Goal: Transaction & Acquisition: Purchase product/service

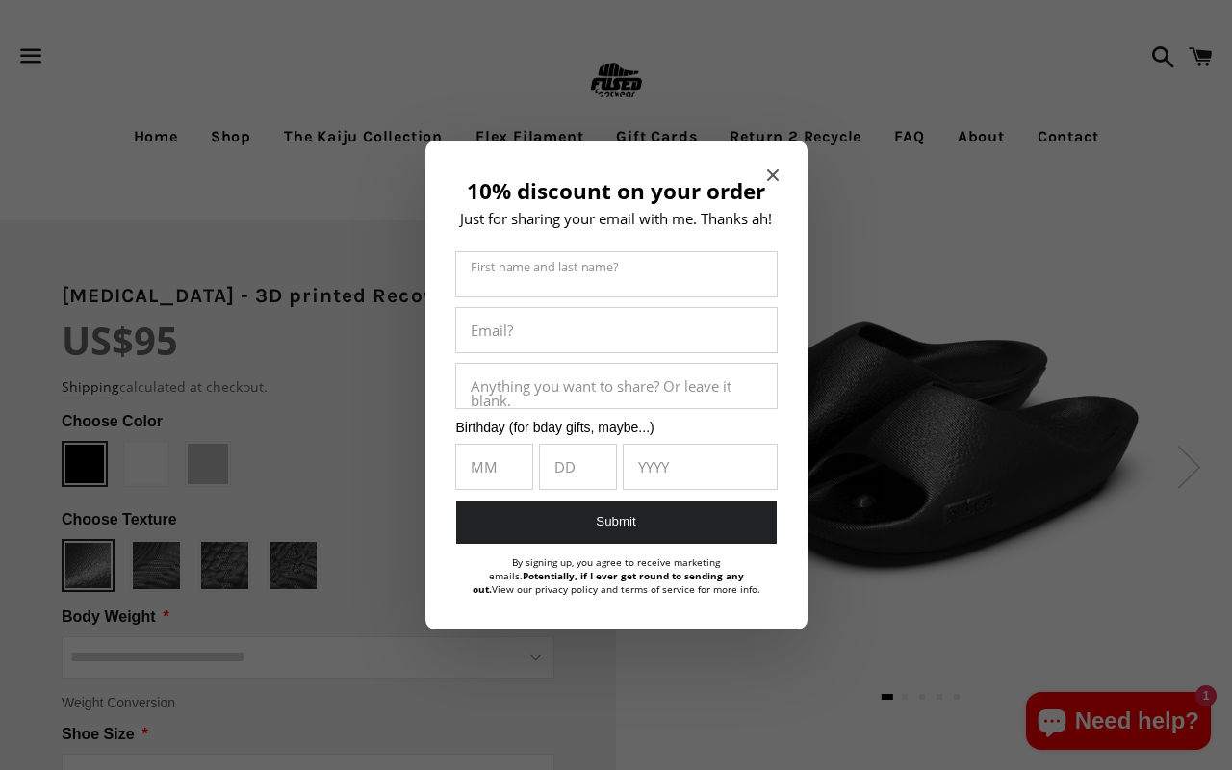
click at [775, 177] on icon "Close modal" at bounding box center [772, 175] width 12 height 12
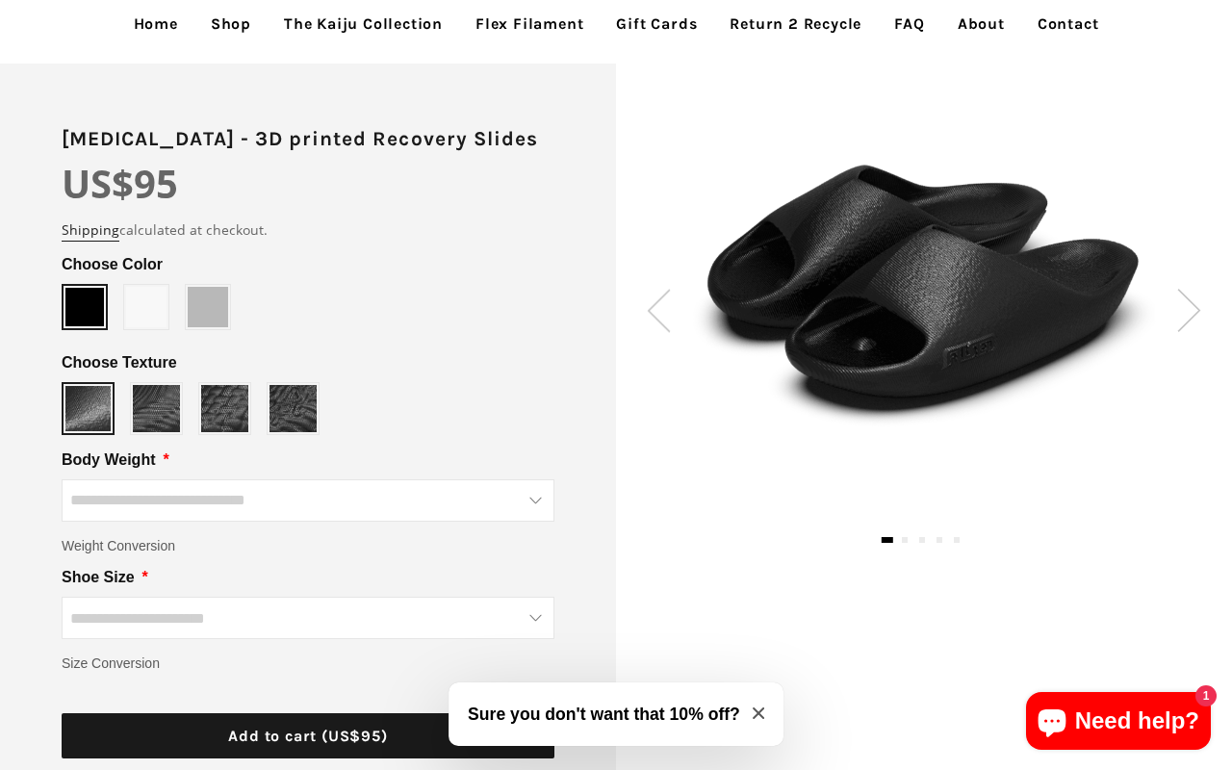
scroll to position [158, 0]
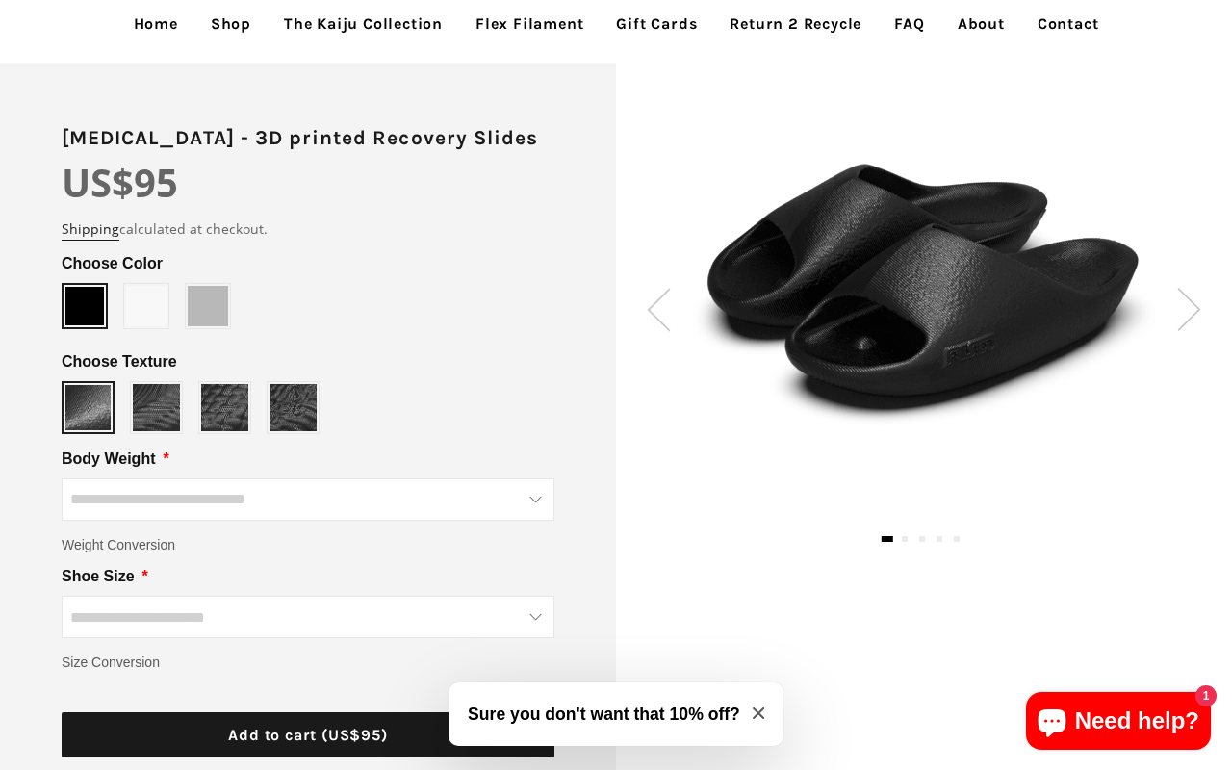
click at [638, 303] on div at bounding box center [924, 288] width 616 height 293
click at [663, 317] on img at bounding box center [659, 309] width 24 height 43
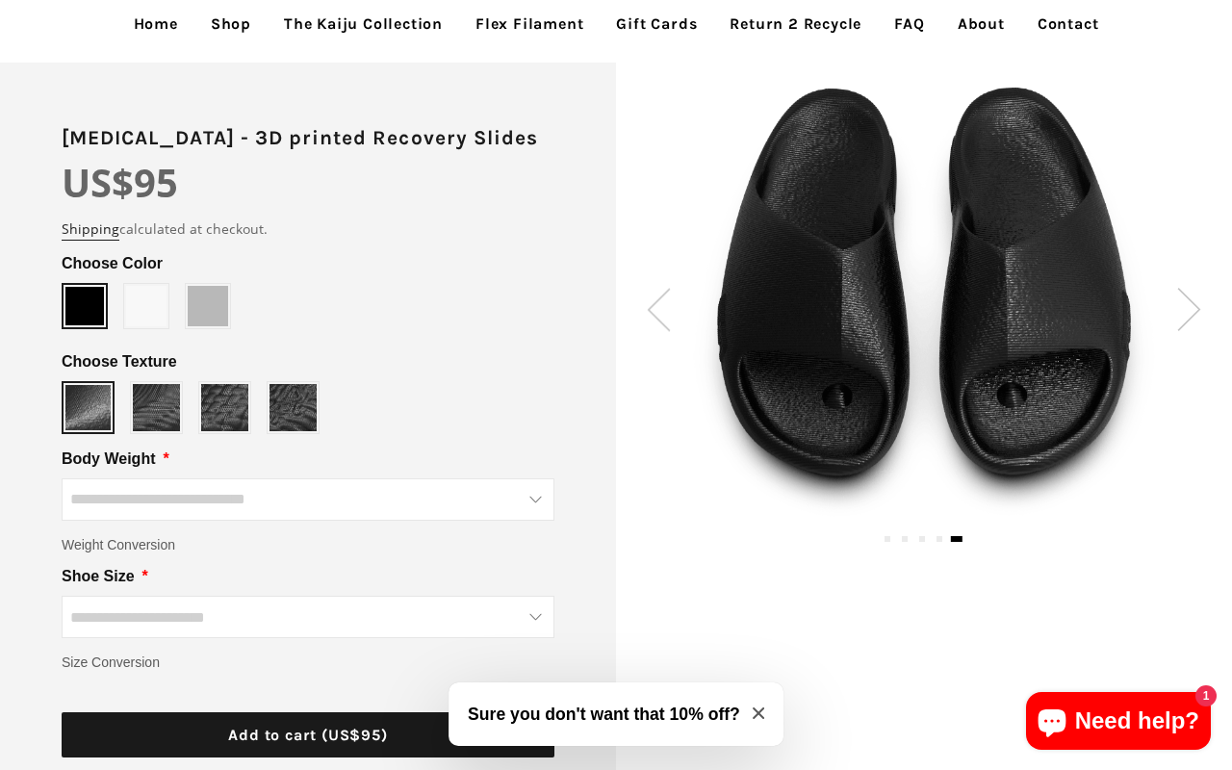
click at [651, 298] on img at bounding box center [659, 309] width 24 height 43
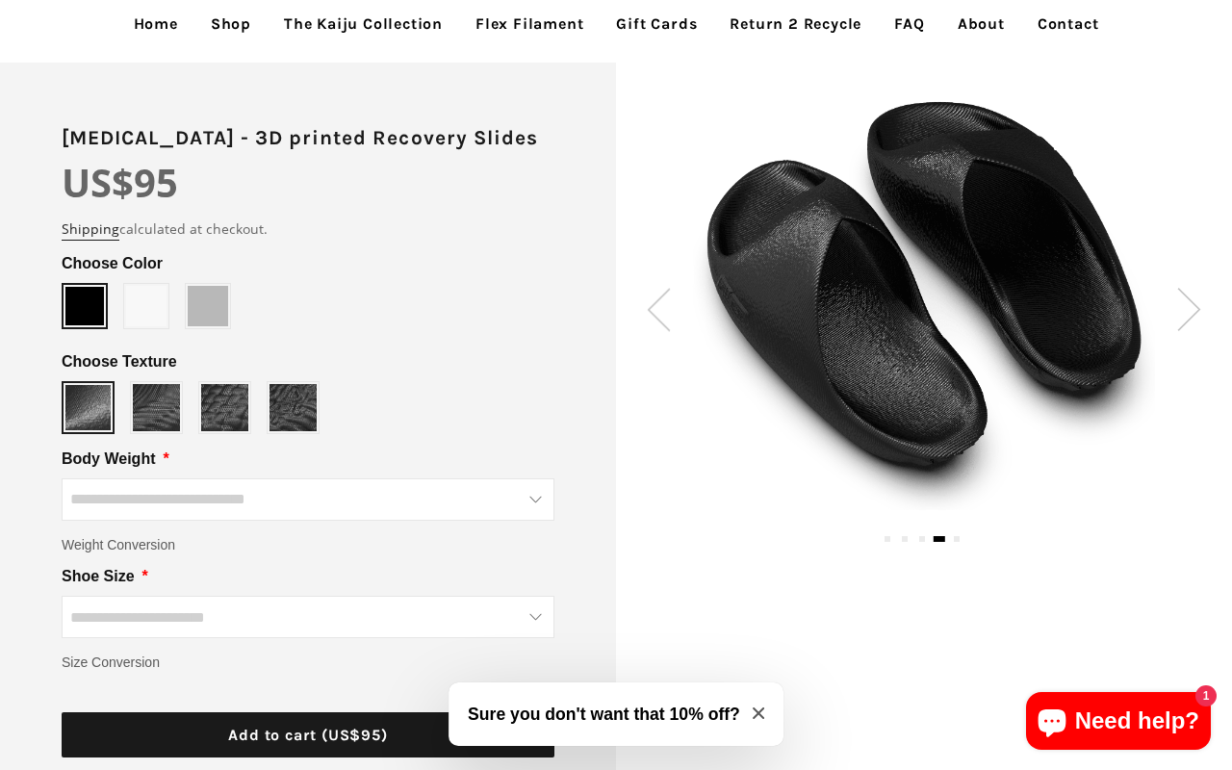
click at [653, 300] on img at bounding box center [659, 309] width 24 height 43
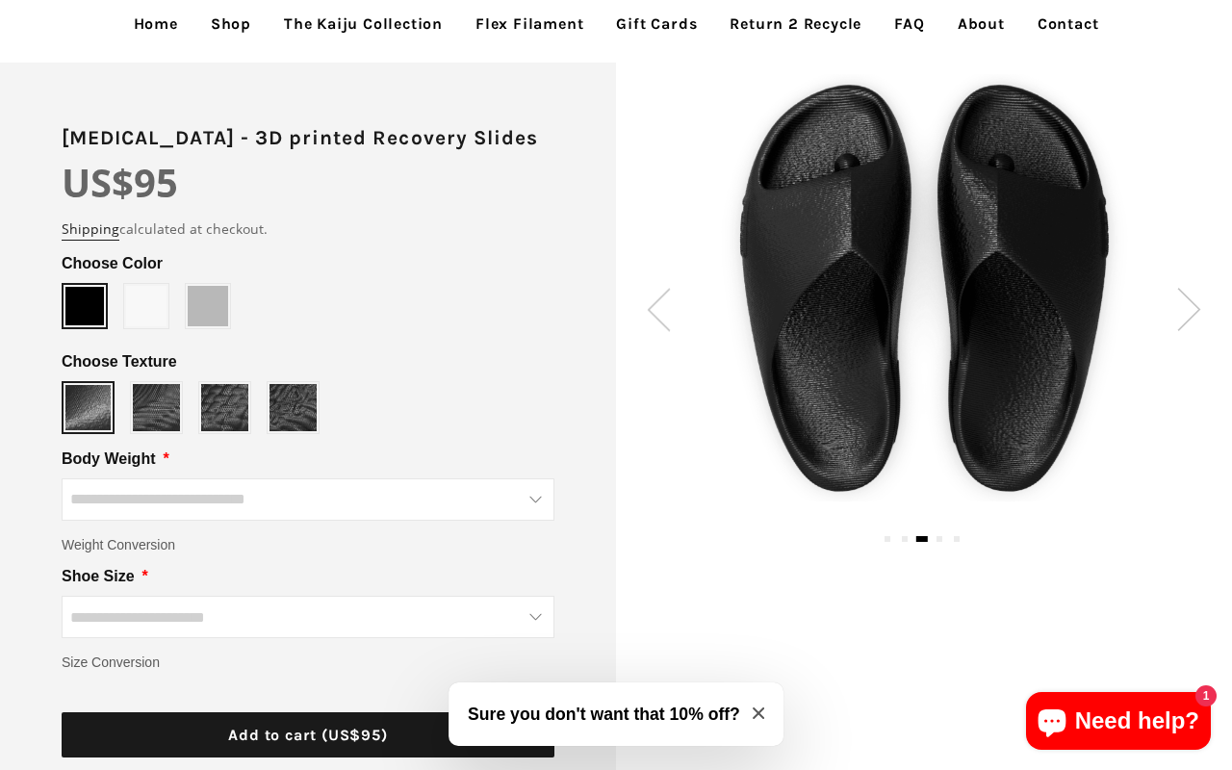
click at [653, 300] on img at bounding box center [659, 309] width 24 height 43
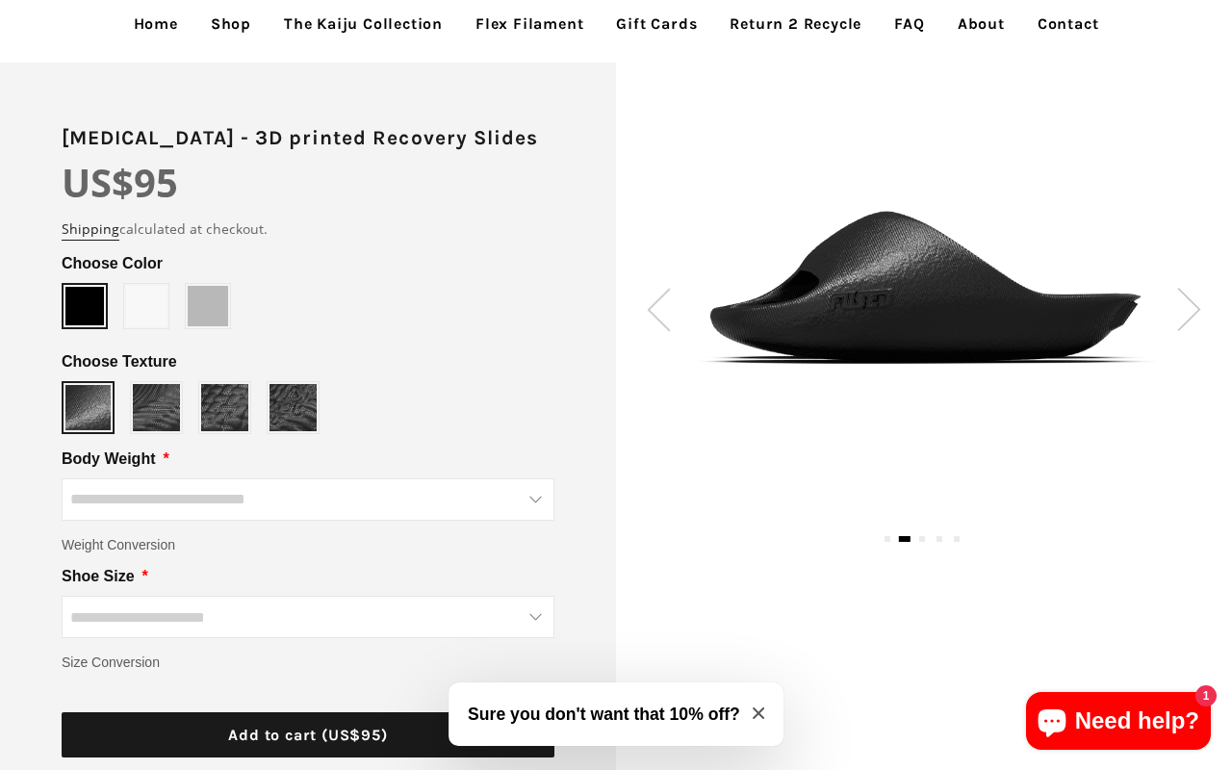
click at [653, 300] on img at bounding box center [659, 309] width 24 height 43
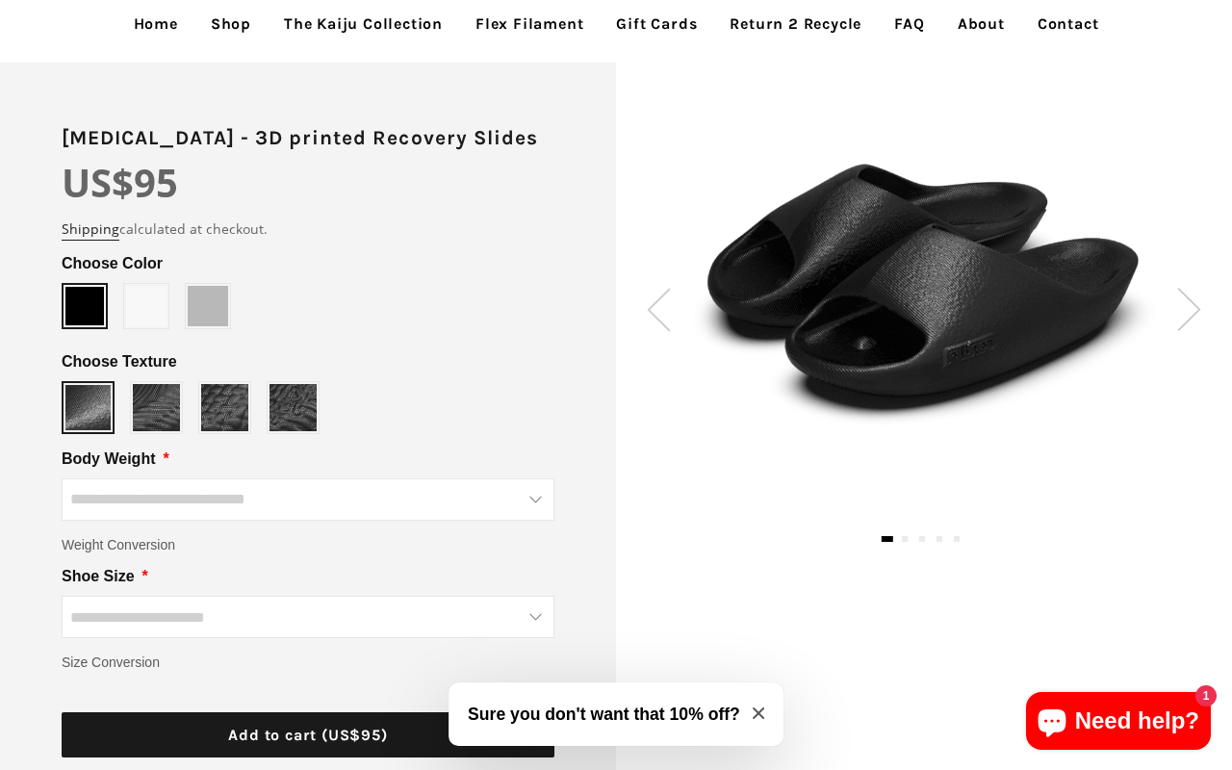
click at [653, 300] on img at bounding box center [659, 309] width 24 height 43
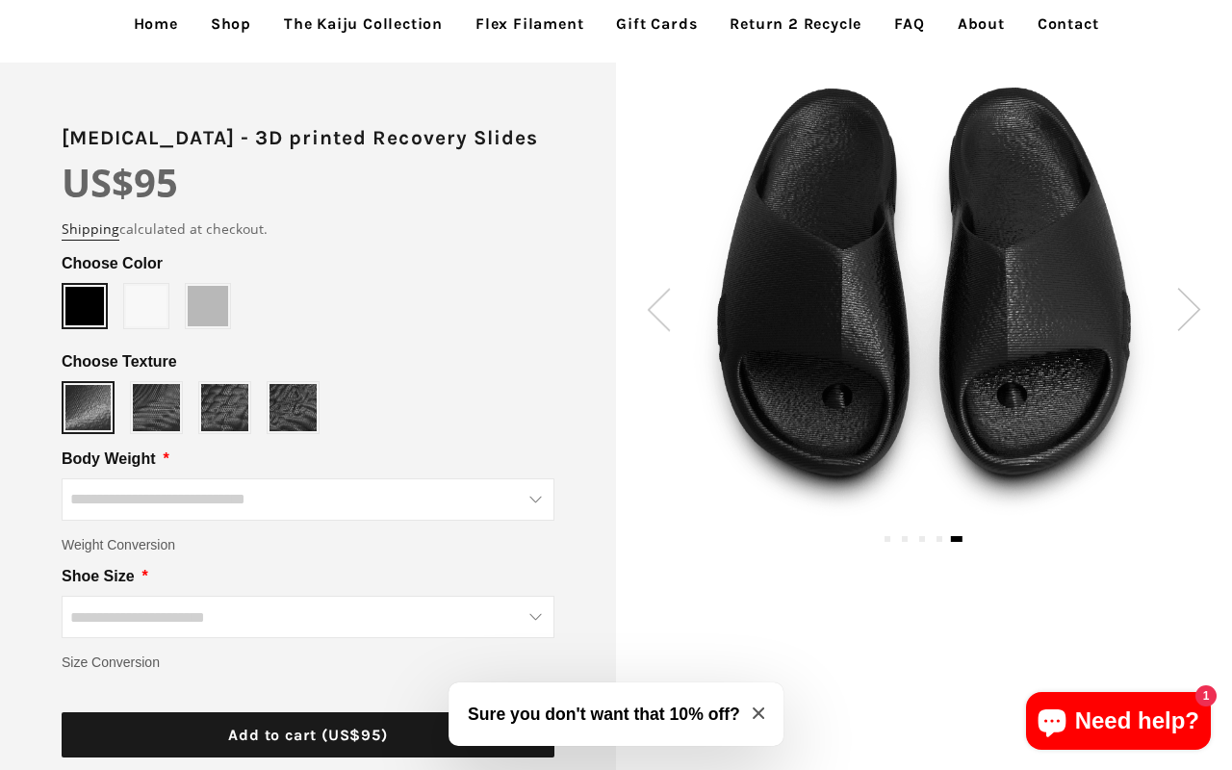
click at [653, 300] on img at bounding box center [659, 309] width 24 height 43
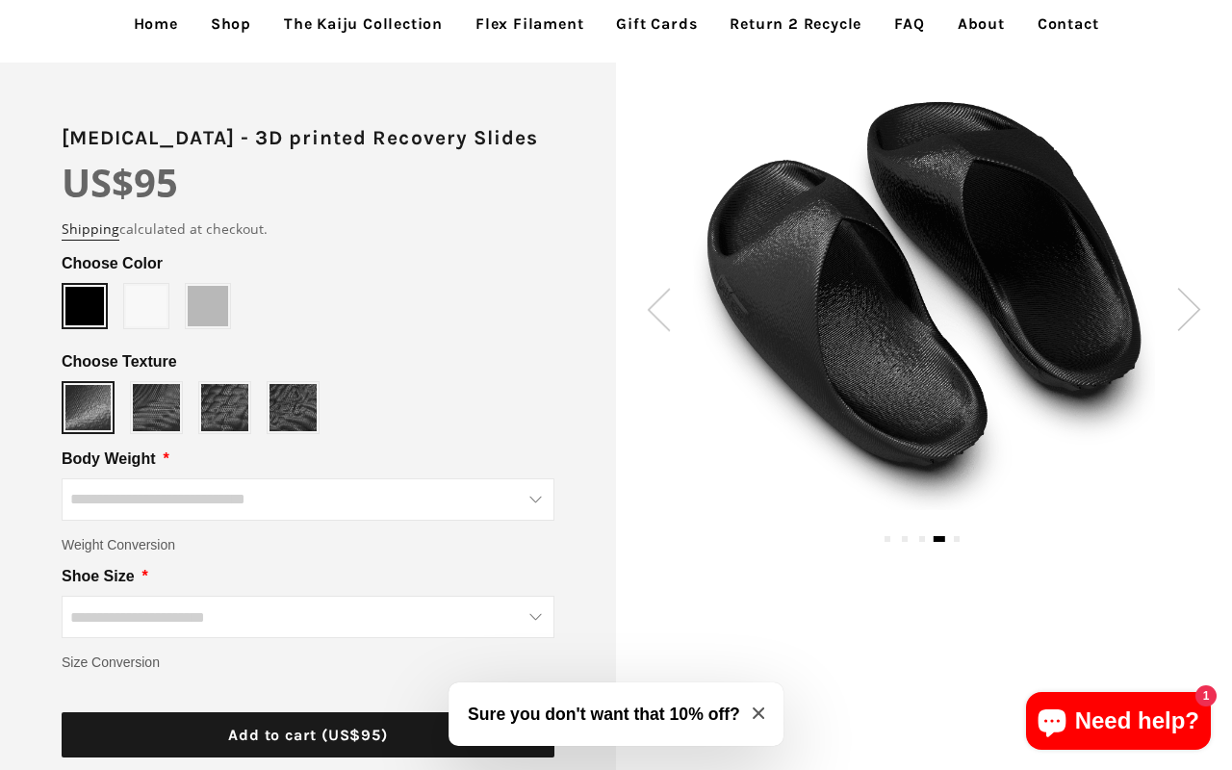
click at [653, 300] on img at bounding box center [659, 309] width 24 height 43
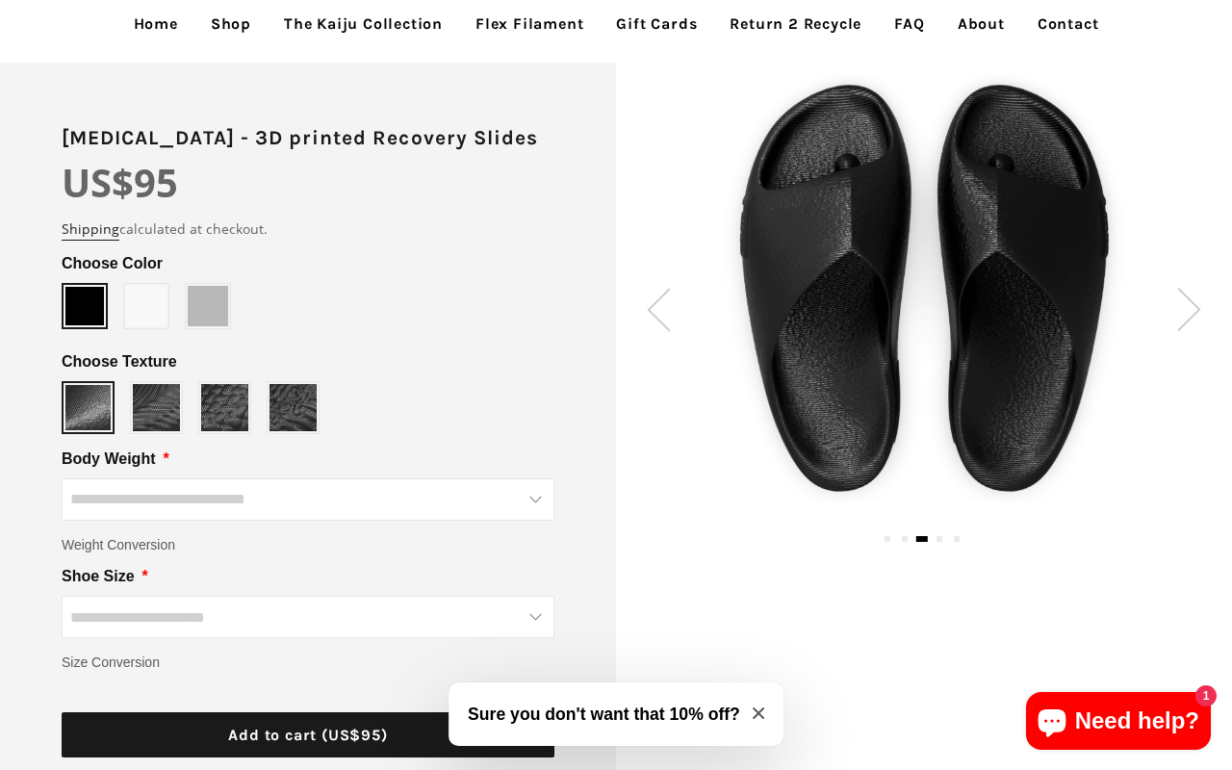
click at [654, 300] on img at bounding box center [659, 309] width 24 height 43
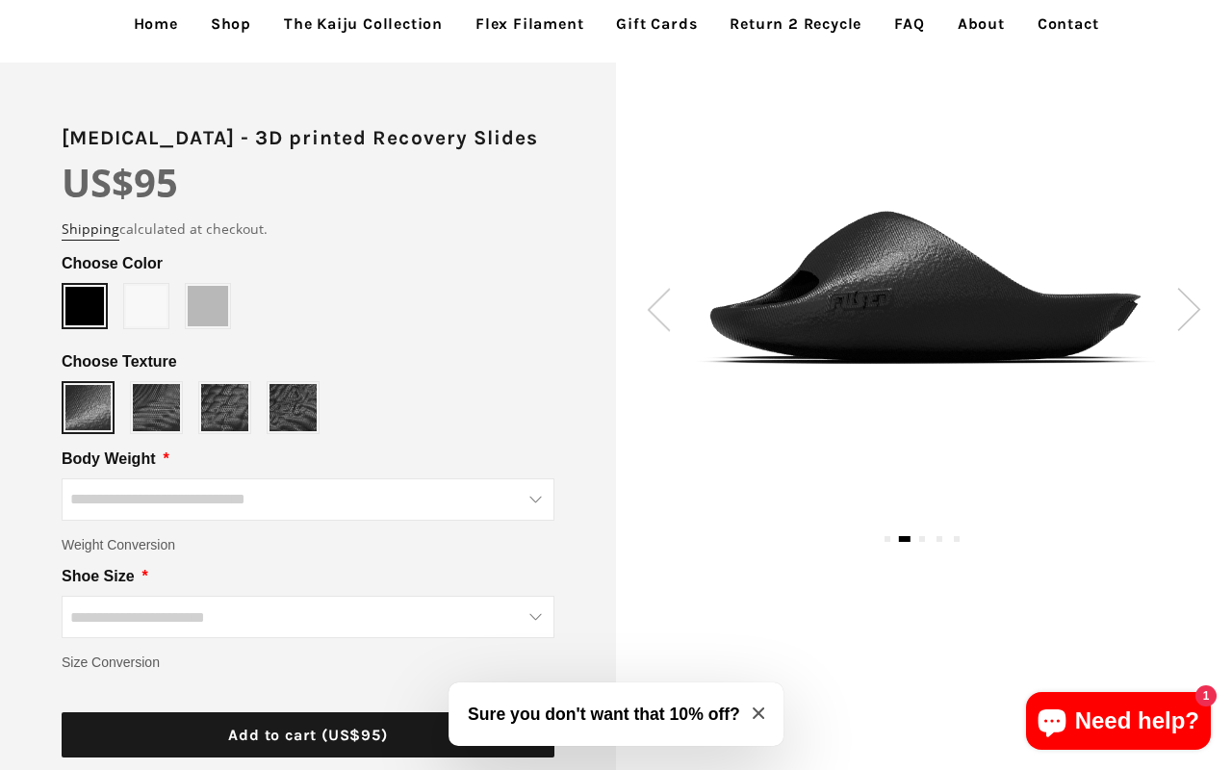
click at [654, 300] on img at bounding box center [659, 309] width 24 height 43
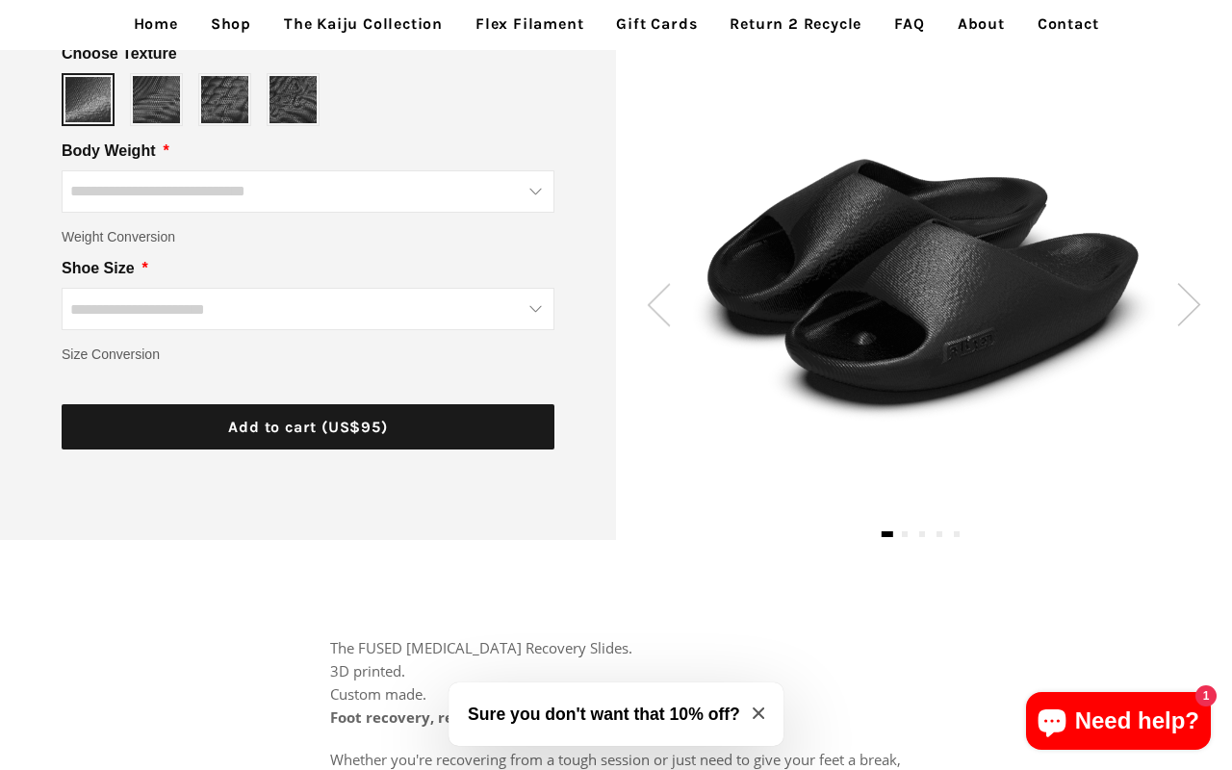
scroll to position [468, 0]
